Goal: Information Seeking & Learning: Understand process/instructions

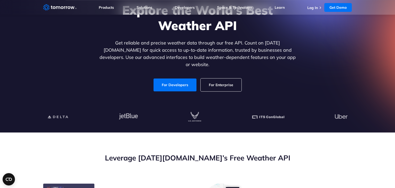
scroll to position [34, 0]
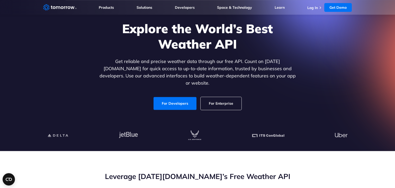
click at [226, 99] on link "For Enterprise" at bounding box center [221, 103] width 41 height 13
click at [145, 134] on div at bounding box center [197, 135] width 300 height 11
click at [169, 97] on link "For Developers" at bounding box center [175, 103] width 43 height 13
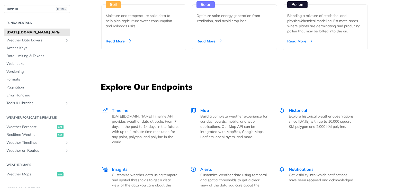
scroll to position [638, 0]
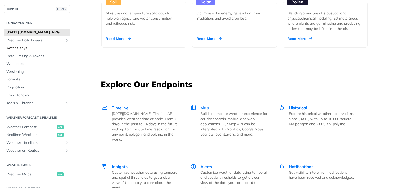
click at [17, 47] on span "Access Keys" at bounding box center [37, 48] width 63 height 5
